Goal: Information Seeking & Learning: Learn about a topic

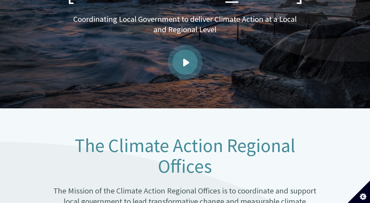
scroll to position [160, 0]
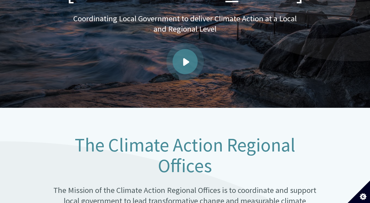
click at [191, 57] on link "Play video" at bounding box center [185, 61] width 25 height 25
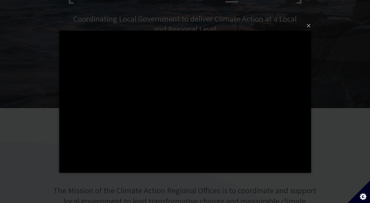
scroll to position [159, 0]
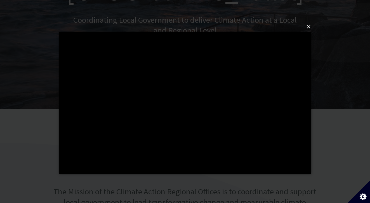
click at [308, 25] on button "×" at bounding box center [187, 27] width 252 height 12
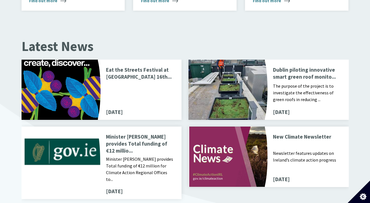
scroll to position [599, 0]
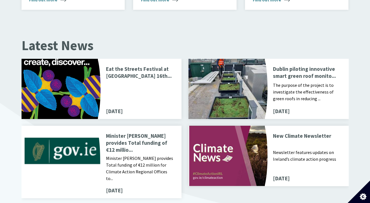
click at [301, 65] on p "Dublin piloting innovative smart green roof monito..." at bounding box center [307, 72] width 69 height 15
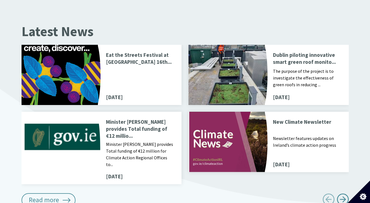
scroll to position [614, 0]
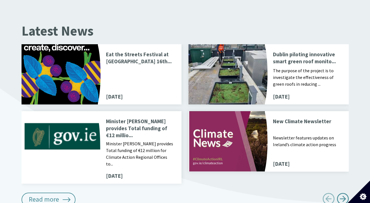
click at [140, 120] on p "Minister Ryan provides Total funding of €12 millio..." at bounding box center [140, 128] width 69 height 21
click at [301, 134] on p "Newsletter features updates on Ireland’s climate action progress" at bounding box center [307, 144] width 69 height 21
click at [156, 52] on p "Eat the Streets Festival at Richmond Barracks 16th..." at bounding box center [140, 58] width 69 height 15
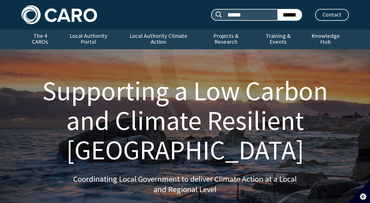
scroll to position [0, 0]
click at [48, 36] on link "The 4 CAROs" at bounding box center [40, 40] width 37 height 20
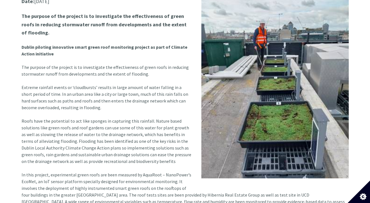
scroll to position [215, 0]
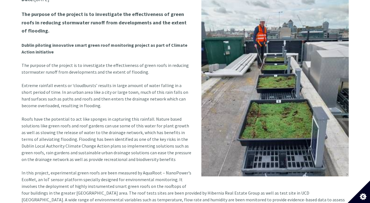
click at [53, 16] on strong "The purpose of the project is to investigate the effectiveness of green roofs i…" at bounding box center [104, 22] width 165 height 23
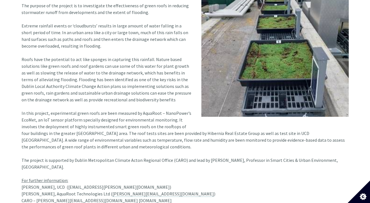
scroll to position [274, 0]
click at [43, 18] on article "Date: 07 Jun 2023 The purpose of the project is to investigate the effectivenes…" at bounding box center [185, 70] width 327 height 268
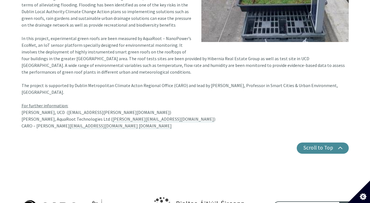
scroll to position [350, 0]
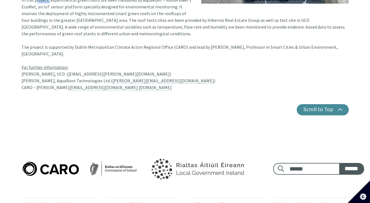
scroll to position [387, 0]
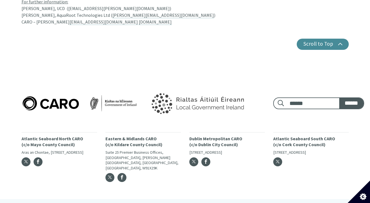
scroll to position [452, 0]
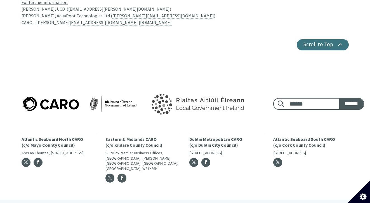
click at [302, 39] on button "Scroll to Top" at bounding box center [323, 44] width 52 height 11
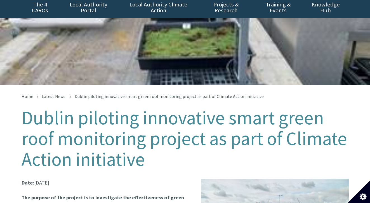
scroll to position [0, 0]
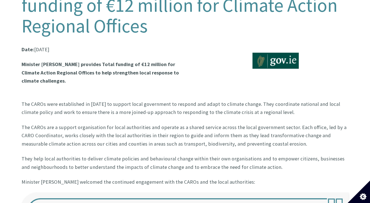
scroll to position [167, 0]
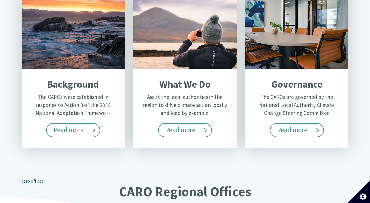
scroll to position [261, 0]
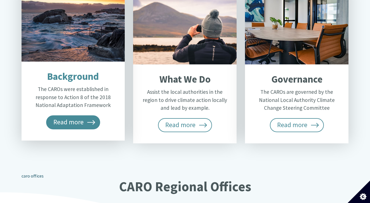
click at [84, 115] on span "Read more" at bounding box center [73, 122] width 54 height 14
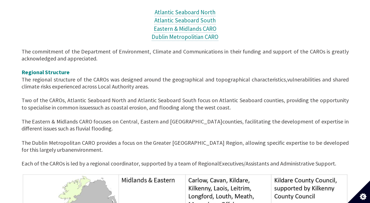
scroll to position [253, 0]
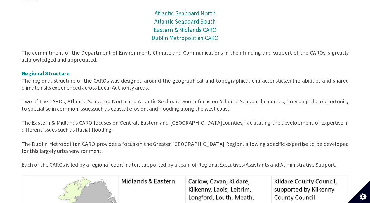
click at [193, 26] on span "Eastern & Midlands CARO" at bounding box center [185, 30] width 63 height 8
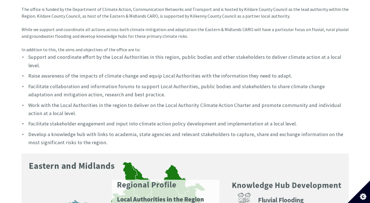
scroll to position [211, 0]
click at [70, 53] on li "Support and coordinate effort by the Local Authorities in this region, public b…" at bounding box center [185, 61] width 327 height 17
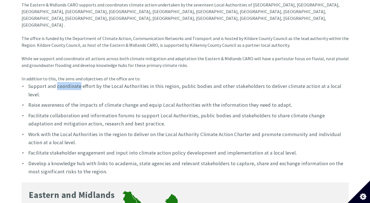
scroll to position [182, 0]
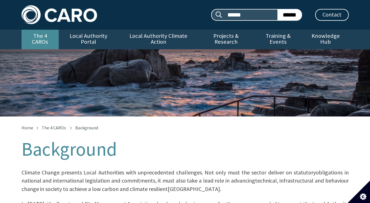
click at [36, 36] on link "The 4 CAROs" at bounding box center [40, 40] width 37 height 20
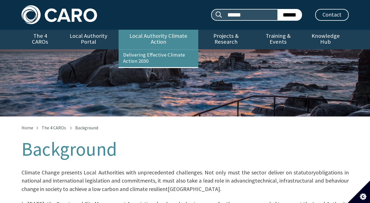
click at [147, 35] on link "Local Authority Climate Action" at bounding box center [159, 40] width 80 height 20
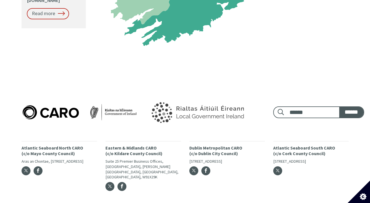
scroll to position [774, 0]
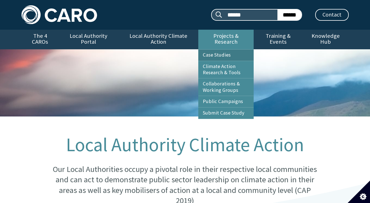
click at [222, 50] on link "Case Studies" at bounding box center [225, 55] width 55 height 11
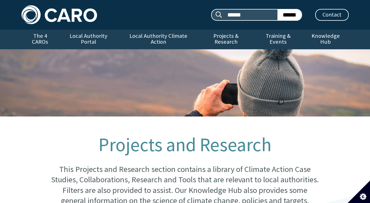
scroll to position [250, 0]
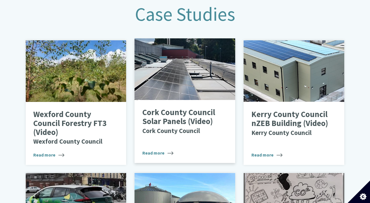
click at [168, 117] on p "Cork County Council Solar Panels (Video) Cork County Council" at bounding box center [180, 121] width 77 height 27
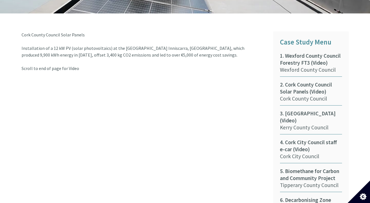
scroll to position [268, 0]
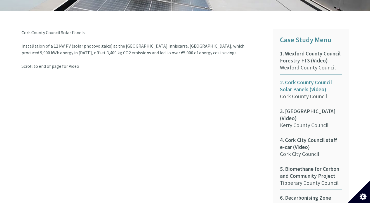
click at [315, 82] on span "2. Cork County Council Solar Panels (Video)" at bounding box center [311, 86] width 62 height 14
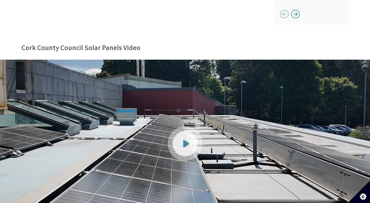
scroll to position [590, 0]
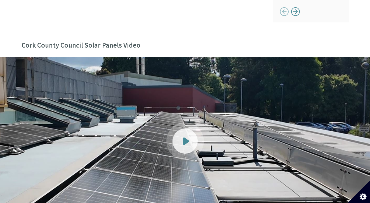
click at [187, 137] on span at bounding box center [186, 141] width 6 height 8
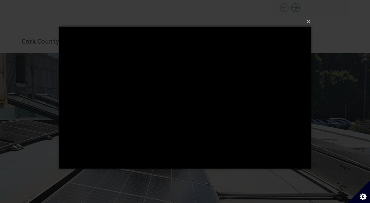
scroll to position [594, 0]
click at [309, 20] on button "×" at bounding box center [187, 21] width 252 height 12
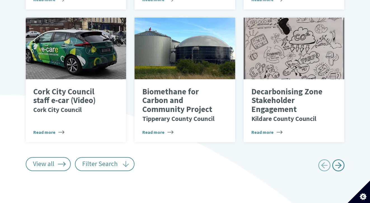
scroll to position [406, 0]
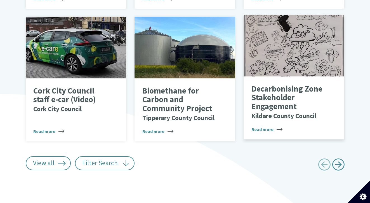
click at [283, 101] on p "Decarbonising Zone Stakeholder Engagement Kildare County Council" at bounding box center [289, 102] width 77 height 36
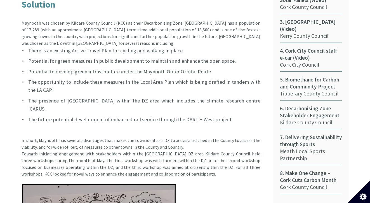
scroll to position [378, 0]
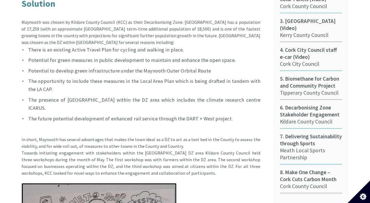
click at [78, 12] on div "Maynooth was chosen by Kildare County Council (KCC) as their Decarbonising Zone…" at bounding box center [141, 29] width 239 height 34
click at [125, 17] on div "Maynooth was chosen by Kildare County Council (KCC) as their Decarbonising Zone…" at bounding box center [141, 29] width 239 height 34
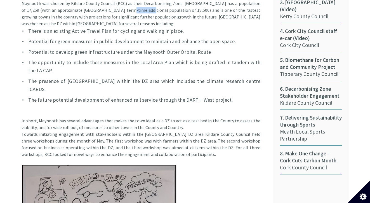
scroll to position [397, 0]
click at [75, 27] on li "There is an existing Active Travel Plan for cycling and walking in place." at bounding box center [141, 31] width 239 height 8
click at [75, 37] on li "Potential for green measures in public development to maintain and enhance the …" at bounding box center [141, 41] width 239 height 8
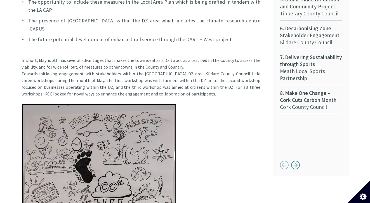
scroll to position [458, 0]
click at [79, 17] on li "The presence of Maynooth University within the DZ area which includes the clima…" at bounding box center [141, 25] width 239 height 17
click at [86, 35] on li "The future potential development of enhanced rail service through the DART + We…" at bounding box center [141, 39] width 239 height 8
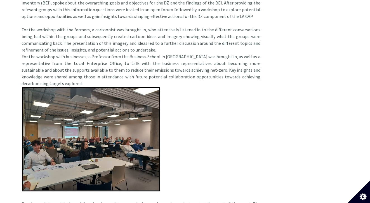
scroll to position [788, 0]
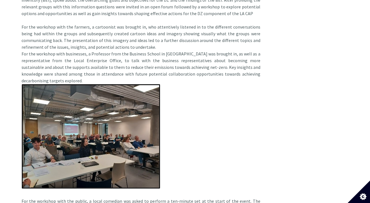
click at [37, 12] on div "In short, Maynooth has several advantages that makes the town ideal as a DZ to …" at bounding box center [141, 9] width 239 height 578
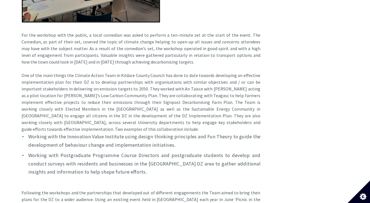
scroll to position [955, 0]
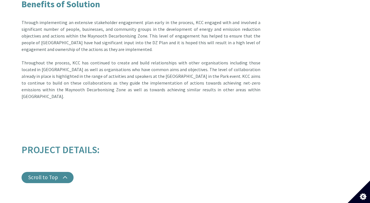
scroll to position [1736, 0]
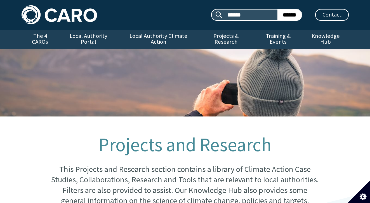
scroll to position [406, 0]
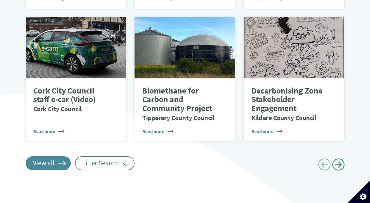
click at [57, 159] on link "View all" at bounding box center [48, 163] width 45 height 14
type input "******"
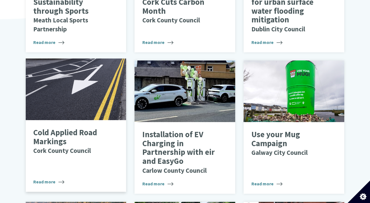
scroll to position [639, 0]
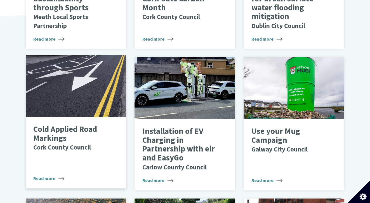
click at [81, 107] on div at bounding box center [76, 86] width 101 height 62
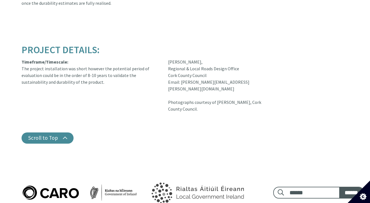
scroll to position [929, 0]
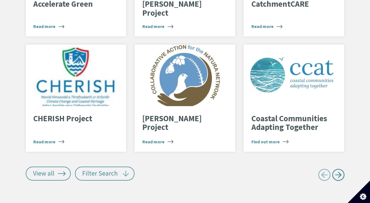
scroll to position [1178, 0]
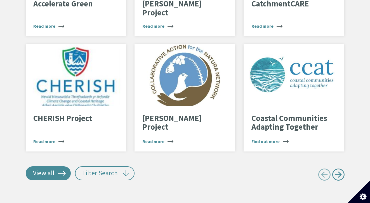
click at [62, 166] on link "View all" at bounding box center [48, 173] width 45 height 14
type input "******"
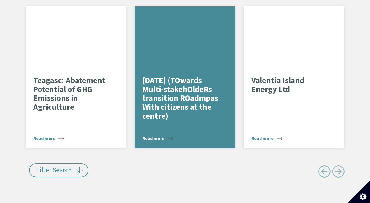
scroll to position [3776, 0]
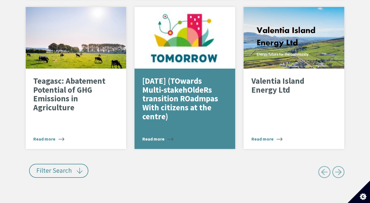
click at [57, 171] on div "Filter Search" at bounding box center [104, 173] width 164 height 19
click at [58, 167] on button "Filter Search" at bounding box center [59, 171] width 60 height 14
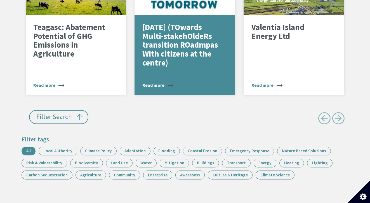
scroll to position [3835, 0]
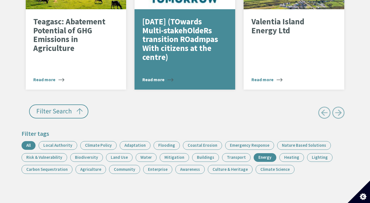
click at [260, 153] on link "Energy" at bounding box center [265, 157] width 23 height 9
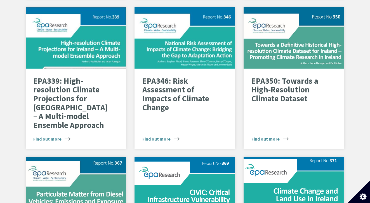
type input "******"
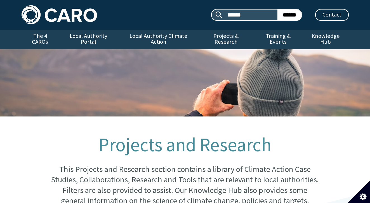
scroll to position [0, 0]
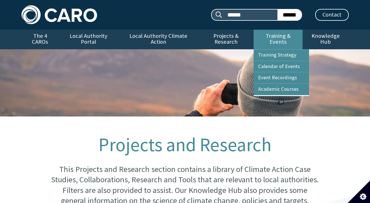
click at [265, 39] on link "Training & Events" at bounding box center [278, 40] width 49 height 20
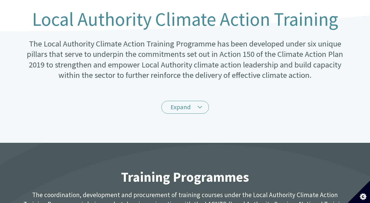
scroll to position [130, 0]
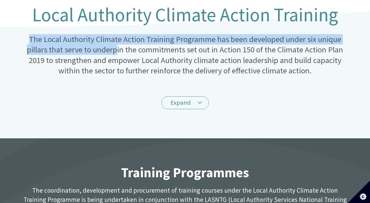
drag, startPoint x: 109, startPoint y: 28, endPoint x: 115, endPoint y: 46, distance: 19.2
click at [116, 46] on div "Local Authority Climate Action Training The Local Authority Climate Action Trai…" at bounding box center [185, 40] width 327 height 72
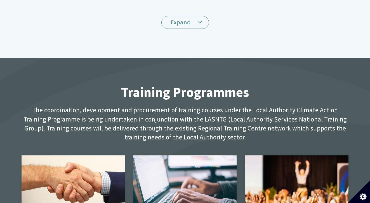
scroll to position [212, 0]
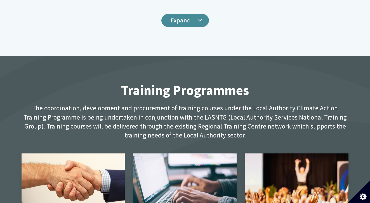
click at [172, 14] on link "Expand" at bounding box center [185, 20] width 48 height 13
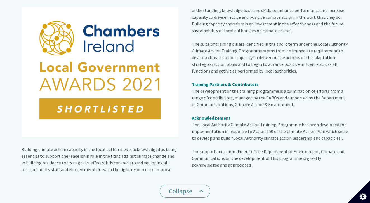
scroll to position [213, 0]
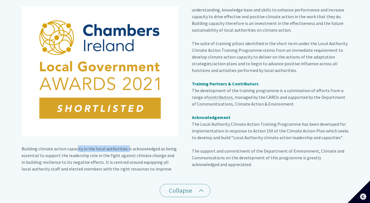
drag, startPoint x: 74, startPoint y: 142, endPoint x: 125, endPoint y: 142, distance: 50.9
click at [125, 142] on div "Building climate action capacity in the local authorities is acknowledged as be…" at bounding box center [185, 91] width 327 height 171
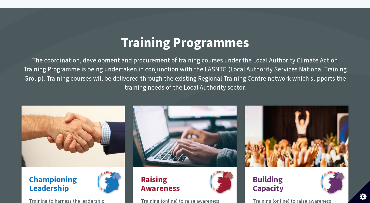
scroll to position [432, 0]
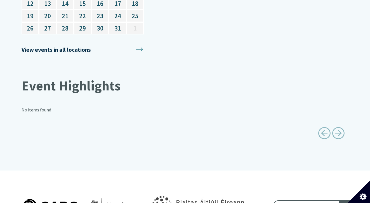
scroll to position [705, 0]
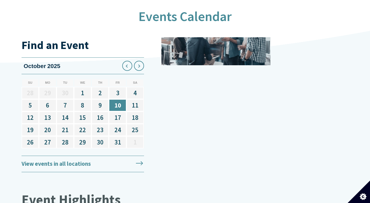
click at [86, 156] on link "View events in all locations" at bounding box center [83, 164] width 123 height 17
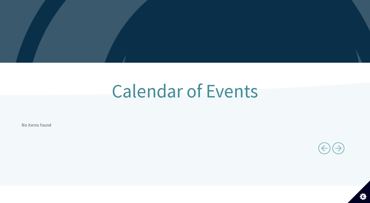
scroll to position [46, 0]
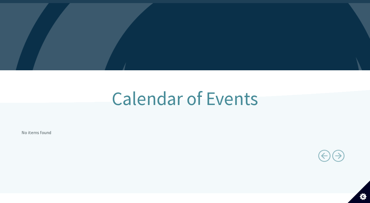
click at [337, 152] on span "Next page" at bounding box center [338, 155] width 13 height 13
type input "******"
click at [328, 151] on span "Previous page" at bounding box center [324, 155] width 13 height 13
type input "******"
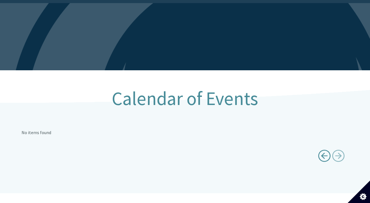
type input "******"
click at [325, 149] on span "Previous page" at bounding box center [324, 155] width 13 height 13
type input "******"
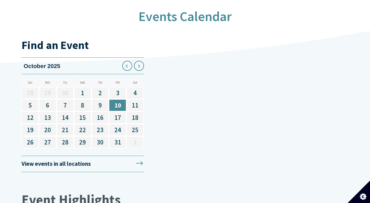
scroll to position [705, 0]
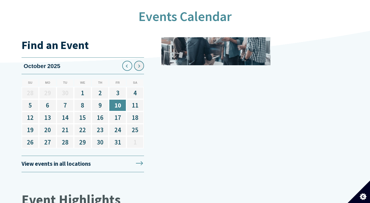
click at [138, 61] on icon at bounding box center [139, 65] width 9 height 9
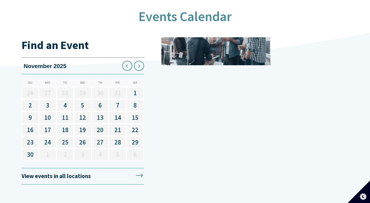
click at [138, 61] on icon at bounding box center [139, 65] width 9 height 9
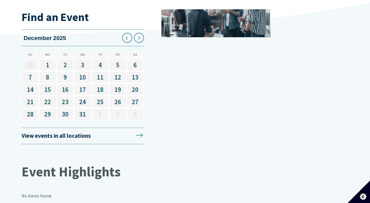
scroll to position [734, 0]
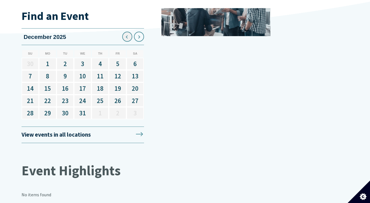
click at [130, 32] on icon at bounding box center [127, 36] width 9 height 9
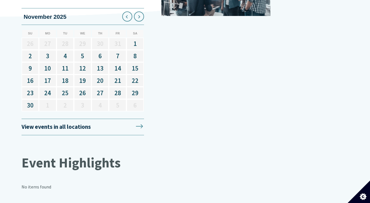
scroll to position [755, 0]
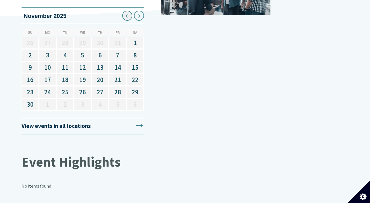
click at [126, 11] on icon at bounding box center [127, 15] width 9 height 9
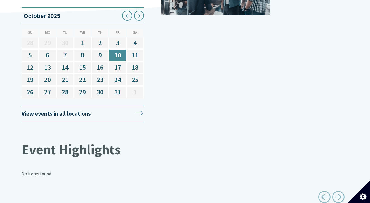
click at [126, 11] on icon at bounding box center [127, 15] width 9 height 9
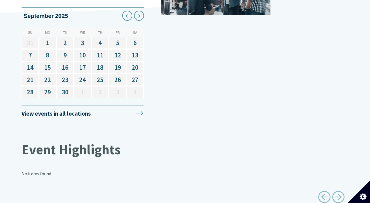
click at [126, 11] on icon at bounding box center [127, 15] width 9 height 9
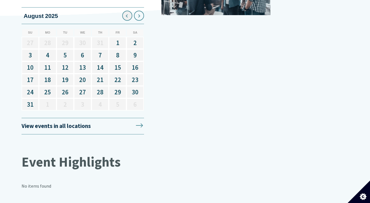
click at [126, 11] on icon at bounding box center [127, 15] width 9 height 9
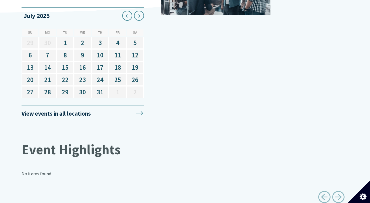
click at [126, 11] on icon at bounding box center [127, 15] width 9 height 9
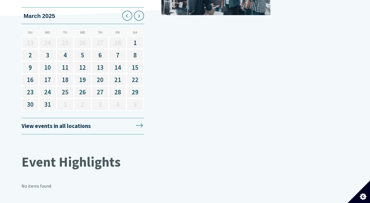
click at [126, 11] on icon at bounding box center [127, 15] width 9 height 9
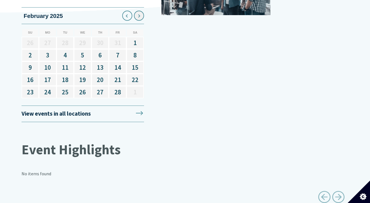
click at [136, 11] on icon at bounding box center [139, 15] width 9 height 9
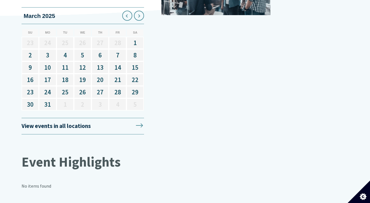
click at [136, 11] on icon at bounding box center [139, 15] width 9 height 9
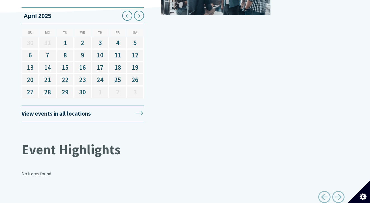
click at [136, 11] on icon at bounding box center [139, 15] width 9 height 9
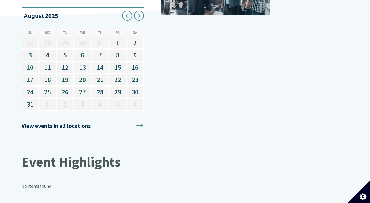
click at [136, 11] on icon at bounding box center [139, 15] width 9 height 9
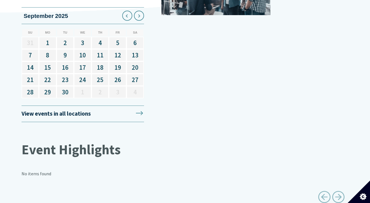
click at [136, 11] on icon at bounding box center [139, 15] width 9 height 9
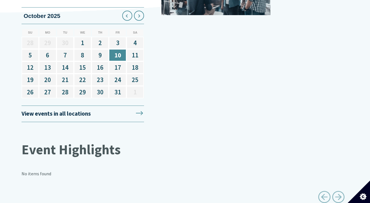
click at [136, 11] on icon at bounding box center [139, 15] width 9 height 9
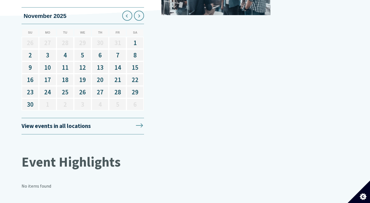
click at [136, 11] on icon at bounding box center [139, 15] width 9 height 9
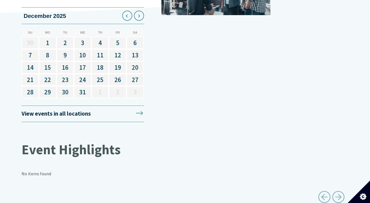
click at [136, 11] on icon at bounding box center [139, 15] width 9 height 9
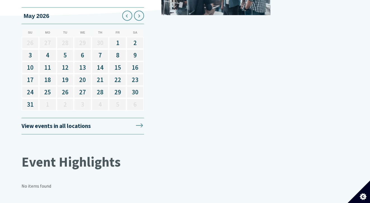
click at [136, 11] on icon at bounding box center [139, 15] width 9 height 9
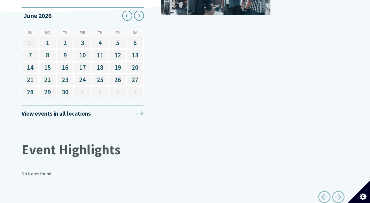
click at [136, 11] on icon at bounding box center [139, 15] width 9 height 9
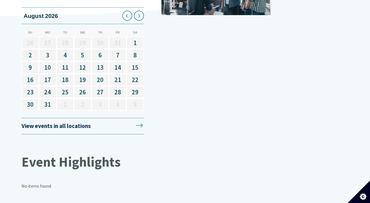
click at [136, 11] on icon at bounding box center [139, 15] width 9 height 9
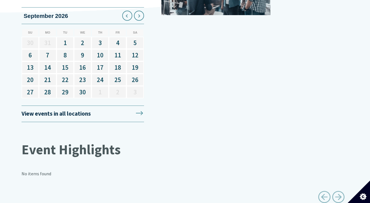
click at [136, 11] on icon at bounding box center [139, 15] width 9 height 9
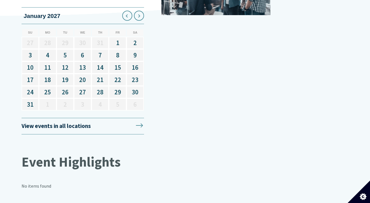
click at [136, 11] on icon at bounding box center [139, 15] width 9 height 9
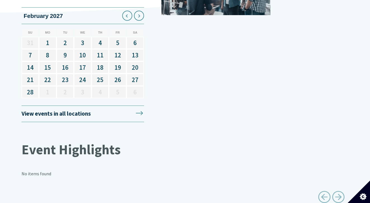
click at [136, 11] on icon at bounding box center [139, 15] width 9 height 9
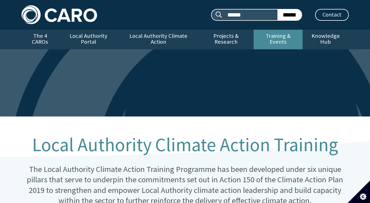
scroll to position [0, 0]
click at [288, 41] on link "Training & Events" at bounding box center [278, 40] width 49 height 20
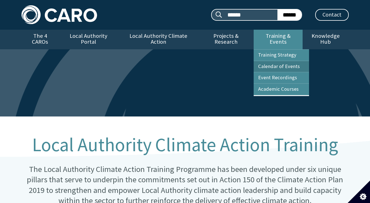
click at [288, 62] on link "Calendar of Events" at bounding box center [281, 66] width 55 height 11
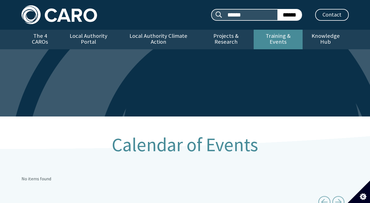
click at [288, 37] on link "Training & Events" at bounding box center [278, 40] width 49 height 20
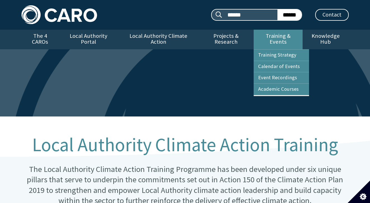
click at [286, 36] on link "Training & Events" at bounding box center [278, 40] width 49 height 20
click at [287, 76] on link "Event Recordings" at bounding box center [281, 77] width 55 height 11
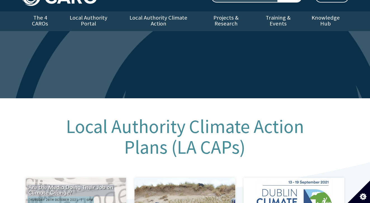
scroll to position [5, 0]
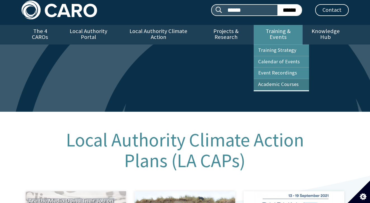
click at [279, 81] on link "Academic Courses" at bounding box center [281, 84] width 55 height 11
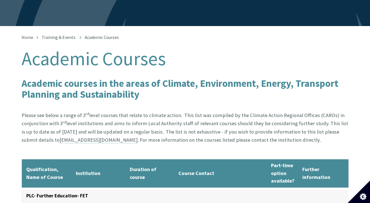
scroll to position [93, 0]
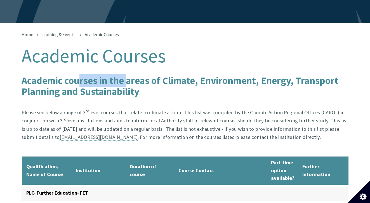
drag, startPoint x: 79, startPoint y: 76, endPoint x: 127, endPoint y: 76, distance: 47.6
click at [127, 76] on b "Academic courses in the areas of Climate, Environment, Energy, Transport Planni…" at bounding box center [180, 85] width 317 height 23
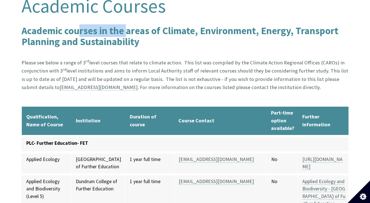
scroll to position [145, 0]
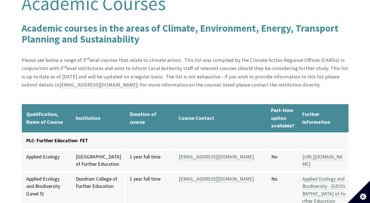
click at [135, 63] on p "Please see below a range of 3 rd level courses that relate to climate action. T…" at bounding box center [185, 73] width 327 height 50
drag, startPoint x: 146, startPoint y: 61, endPoint x: 198, endPoint y: 59, distance: 52.3
click at [198, 59] on p "Please see below a range of 3 rd level courses that relate to climate action. T…" at bounding box center [185, 73] width 327 height 50
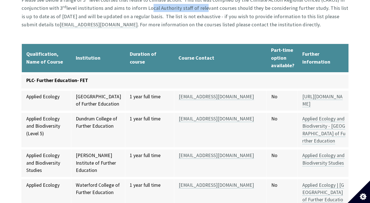
scroll to position [205, 1]
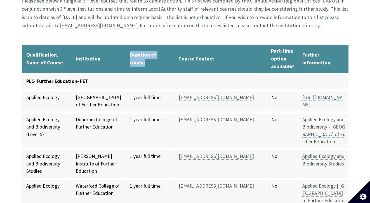
drag, startPoint x: 112, startPoint y: 50, endPoint x: 118, endPoint y: 59, distance: 11.4
click at [125, 59] on th "Duration of course" at bounding box center [149, 59] width 49 height 29
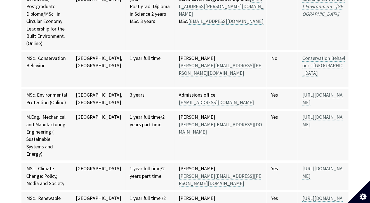
scroll to position [2868, 0]
